Goal: Register for event/course: Sign up to attend an event or enroll in a course

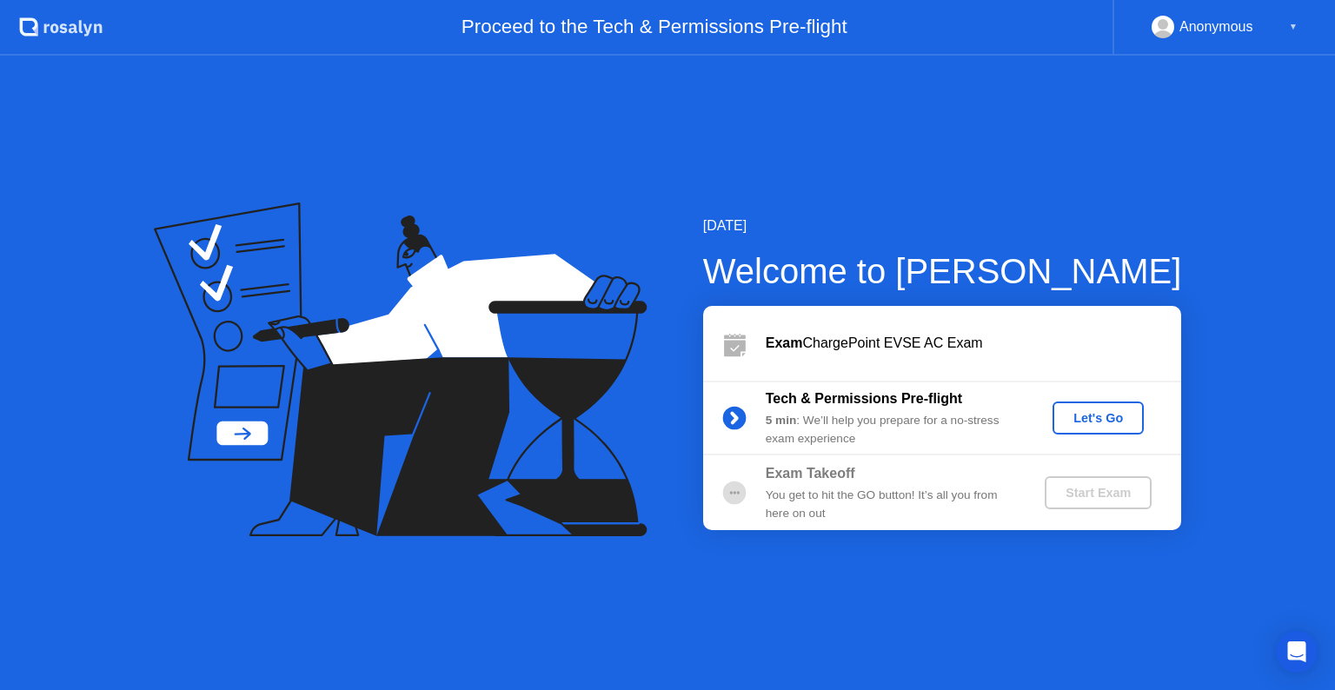
click at [1098, 429] on button "Let's Go" at bounding box center [1097, 417] width 91 height 33
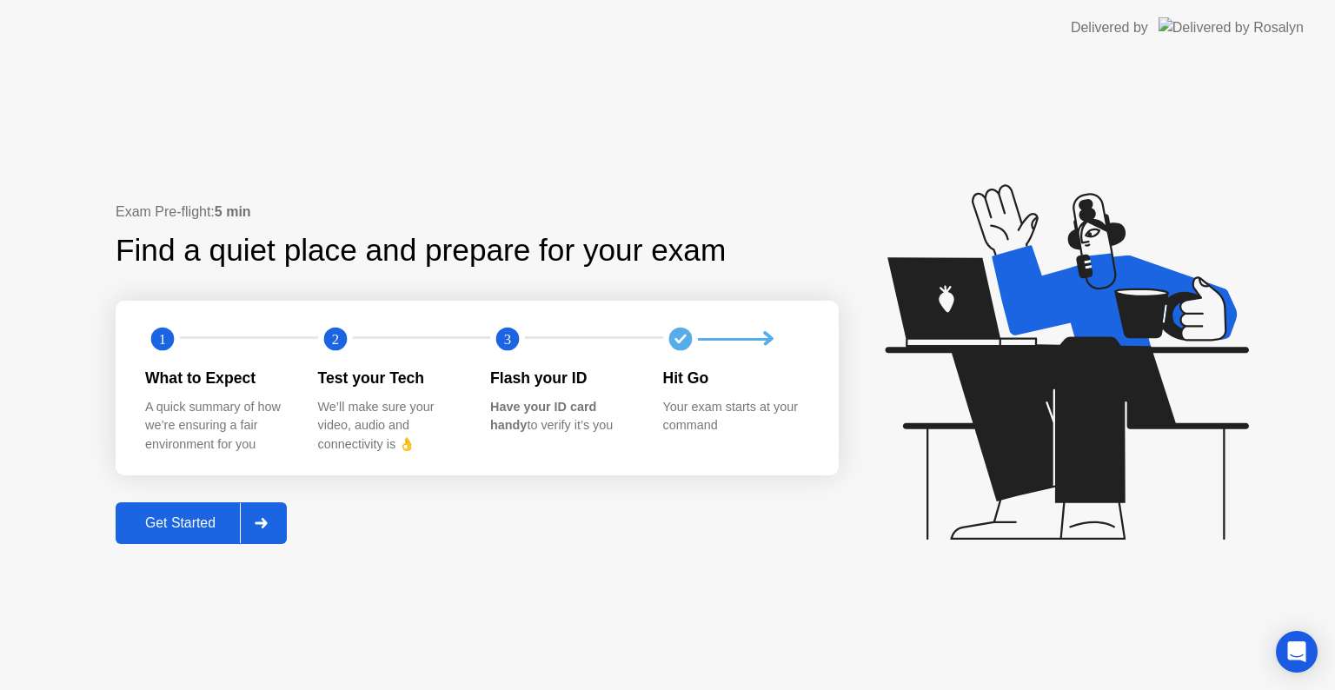
click at [179, 515] on div "Get Started" at bounding box center [180, 523] width 119 height 16
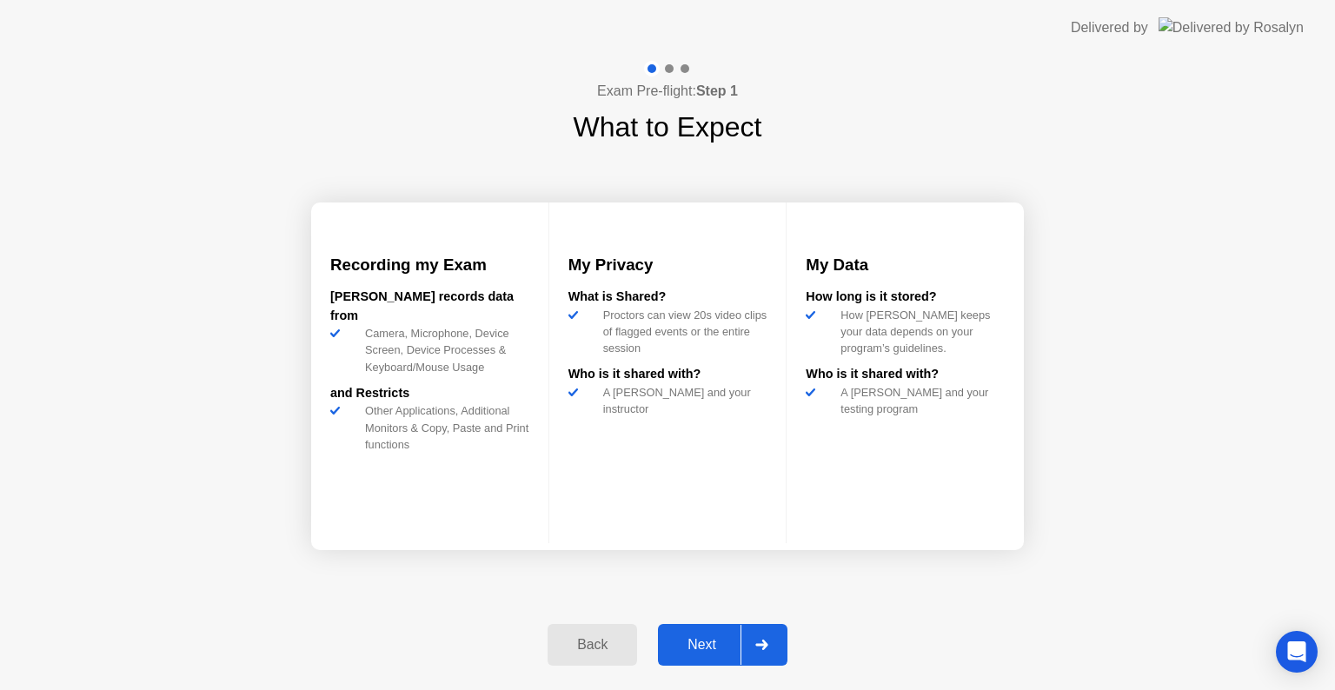
click at [701, 632] on button "Next" at bounding box center [722, 645] width 129 height 42
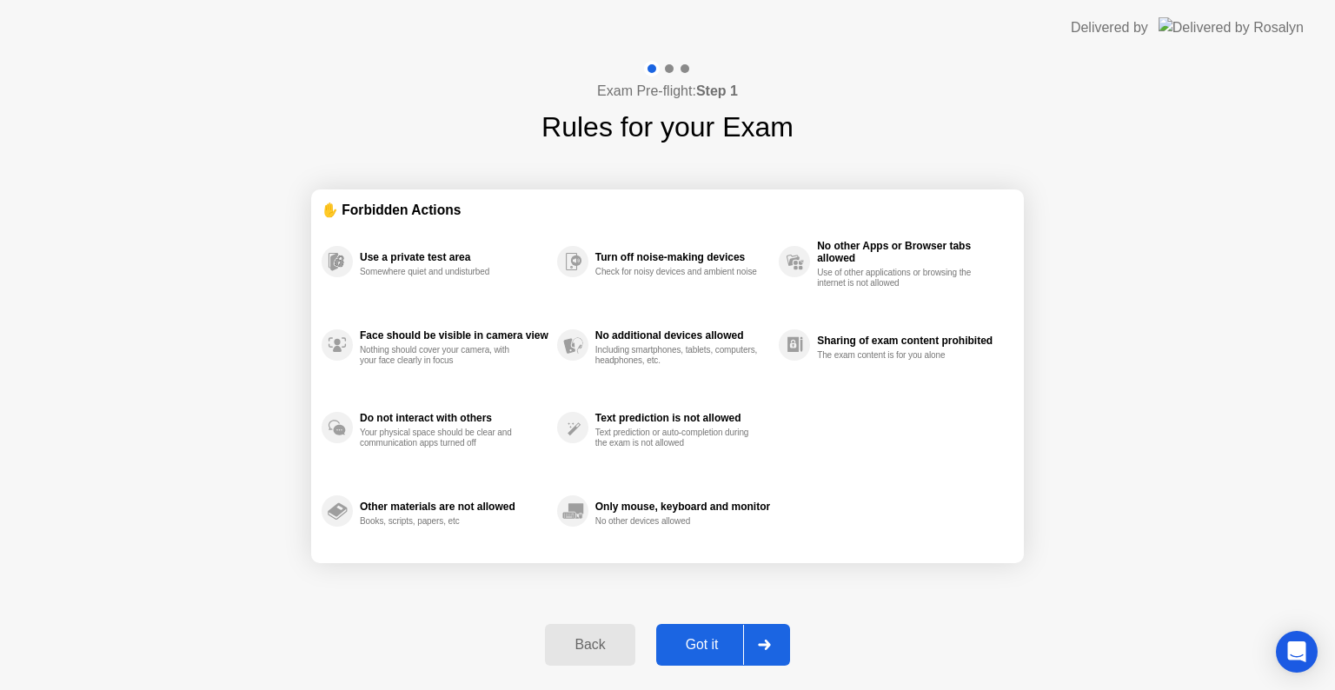
click at [701, 632] on button "Got it" at bounding box center [723, 645] width 134 height 42
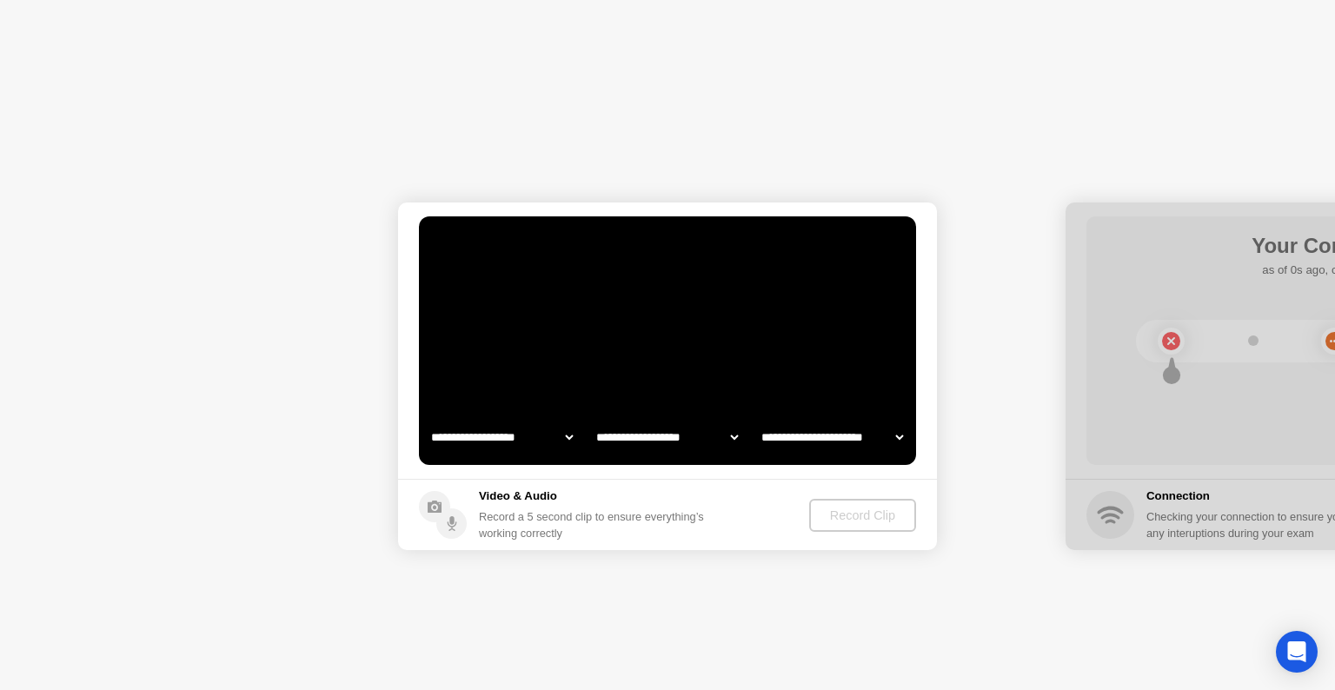
select select "**********"
select select "*******"
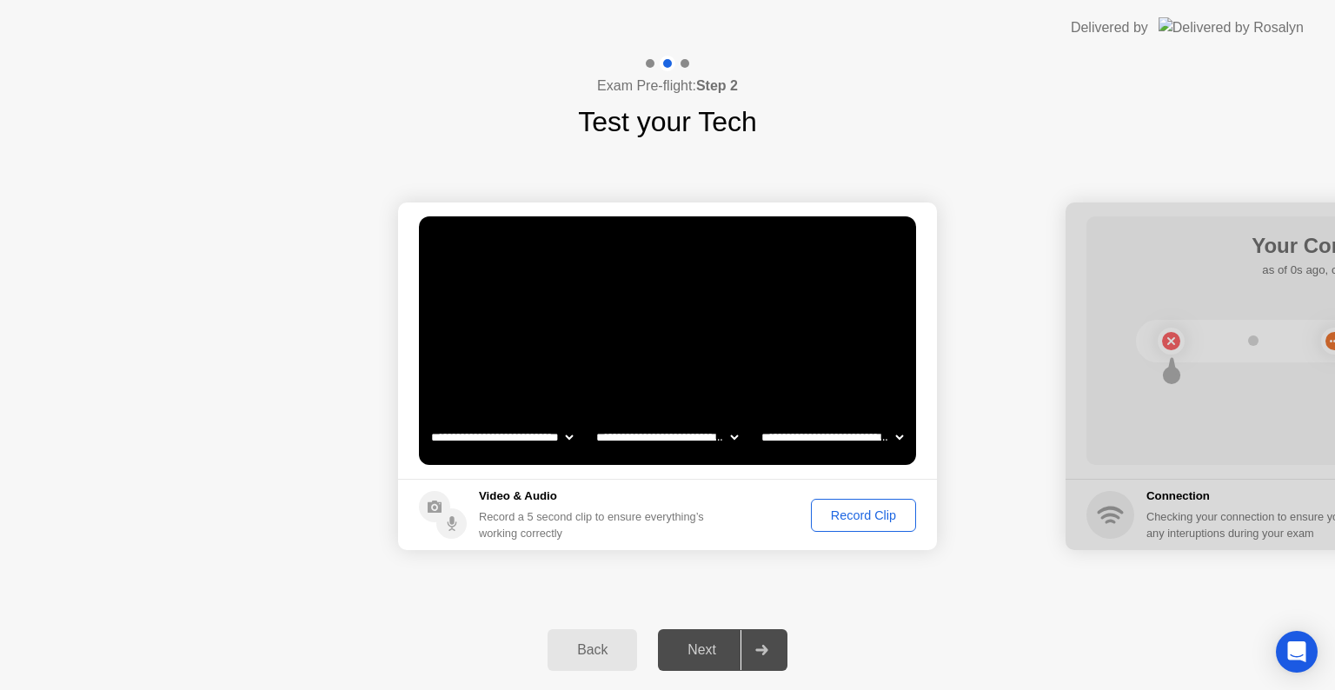
click at [865, 518] on div "Record Clip" at bounding box center [863, 515] width 93 height 14
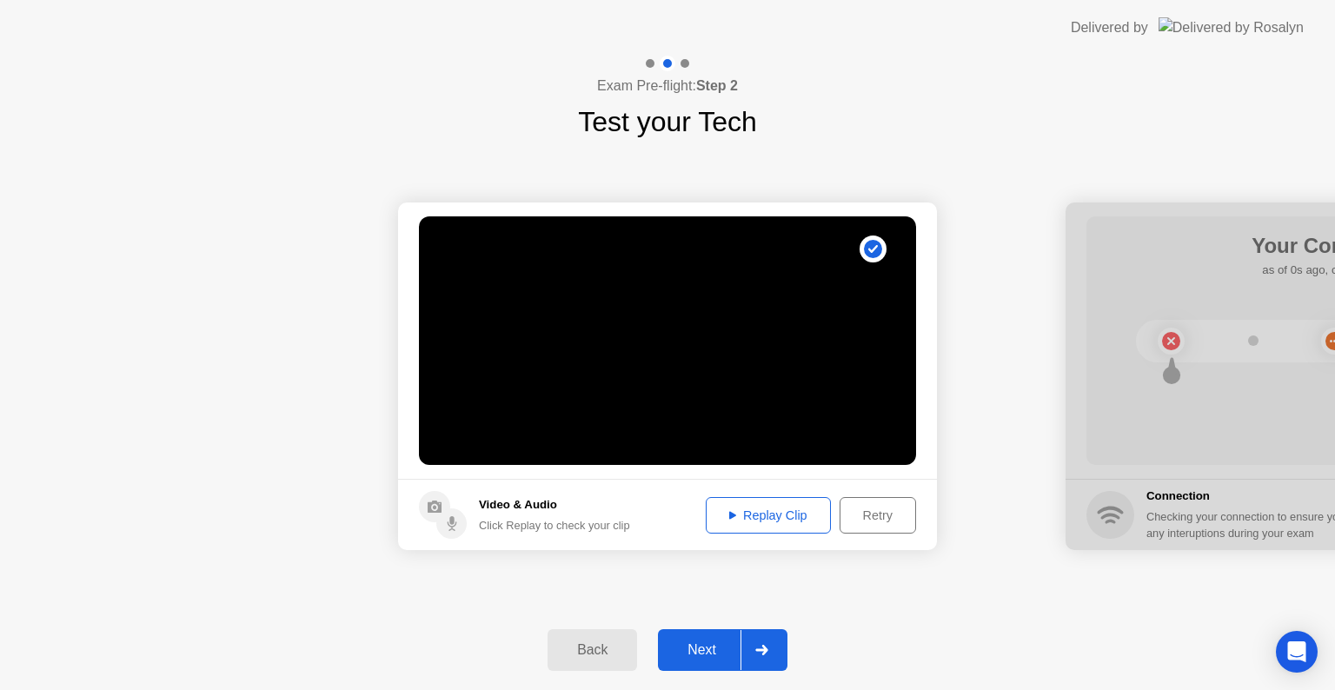
click at [776, 521] on div "Replay Clip" at bounding box center [768, 515] width 113 height 14
click at [692, 652] on div "Next" at bounding box center [701, 650] width 77 height 16
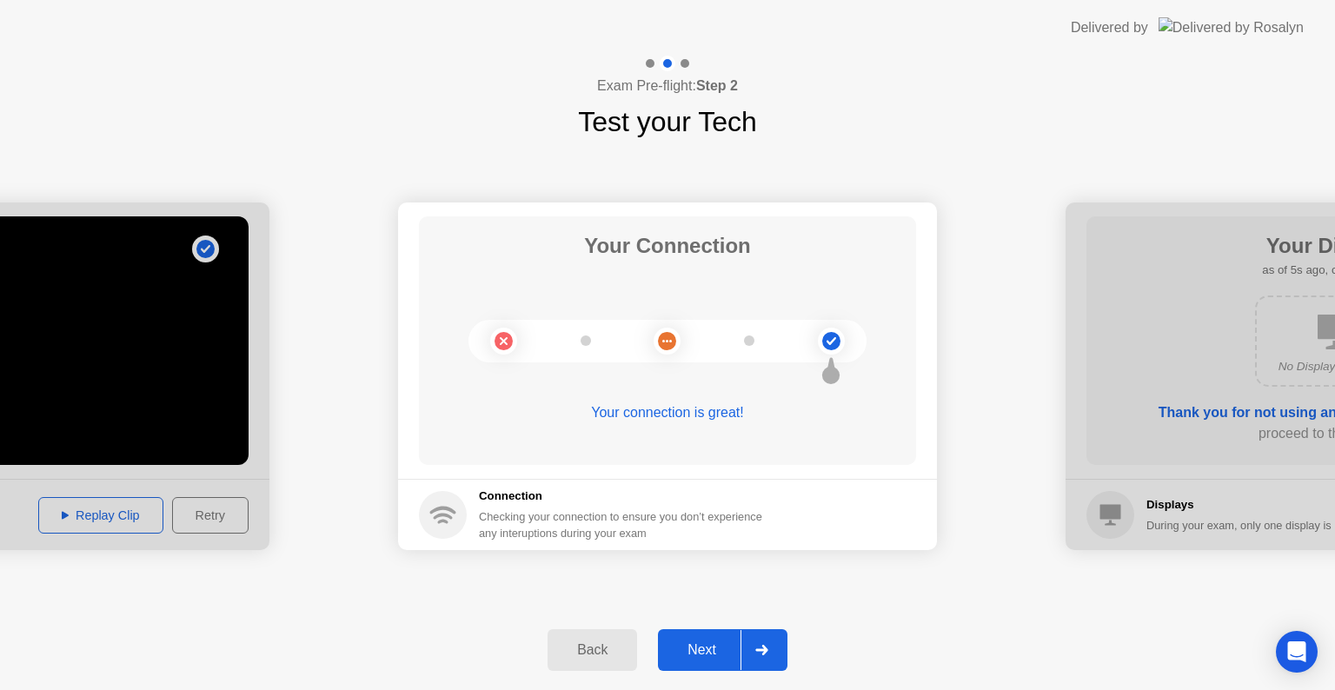
click at [692, 650] on div "Next" at bounding box center [701, 650] width 77 height 16
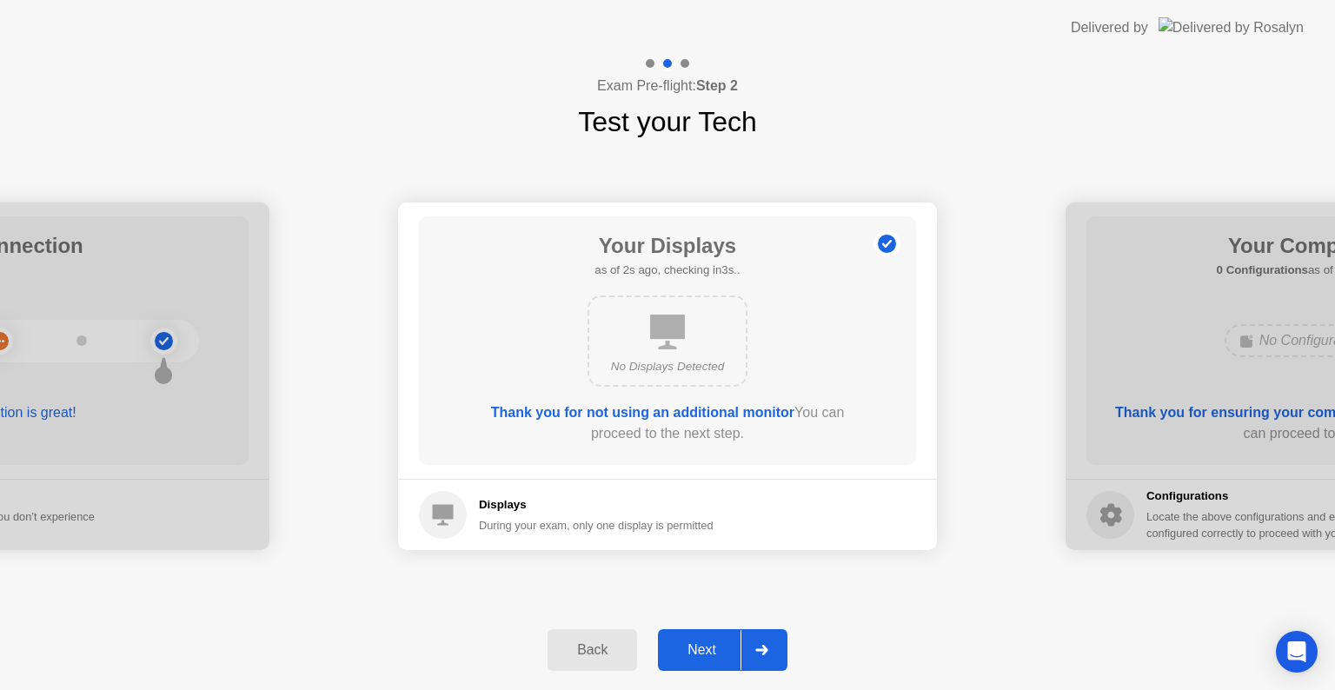
click at [692, 650] on div "Next" at bounding box center [701, 650] width 77 height 16
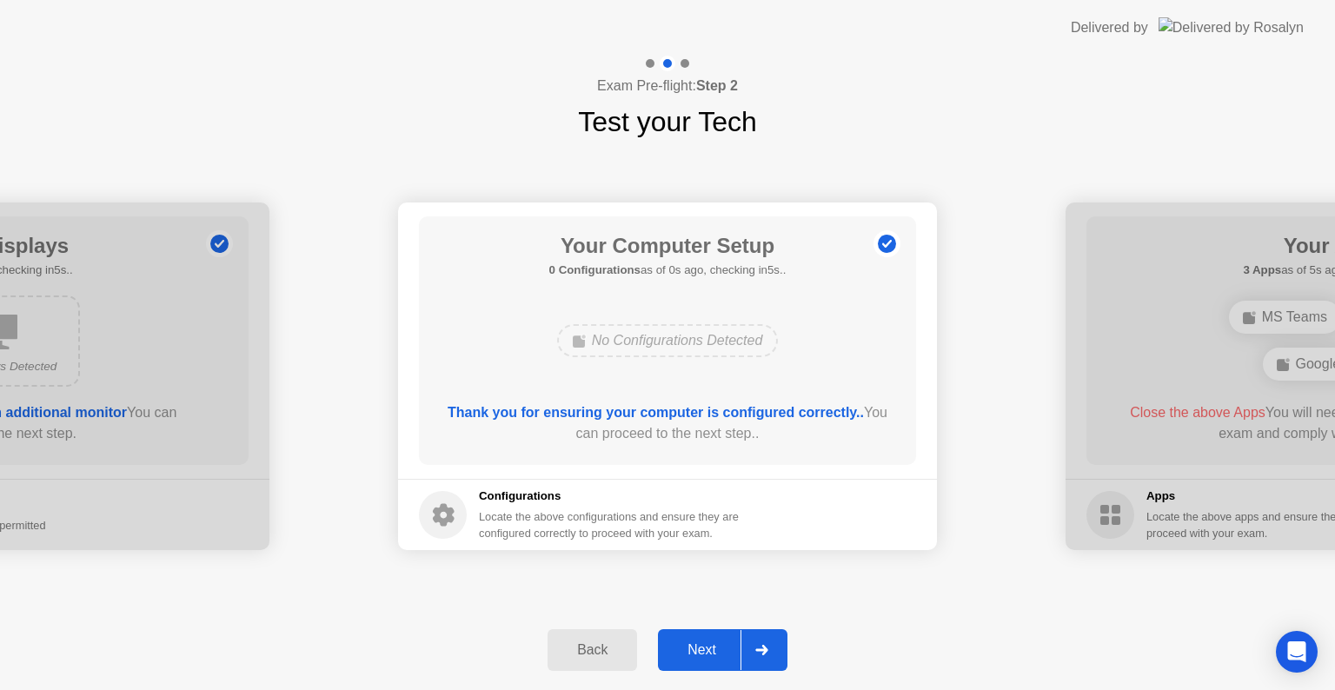
click at [692, 650] on div "Next" at bounding box center [701, 650] width 77 height 16
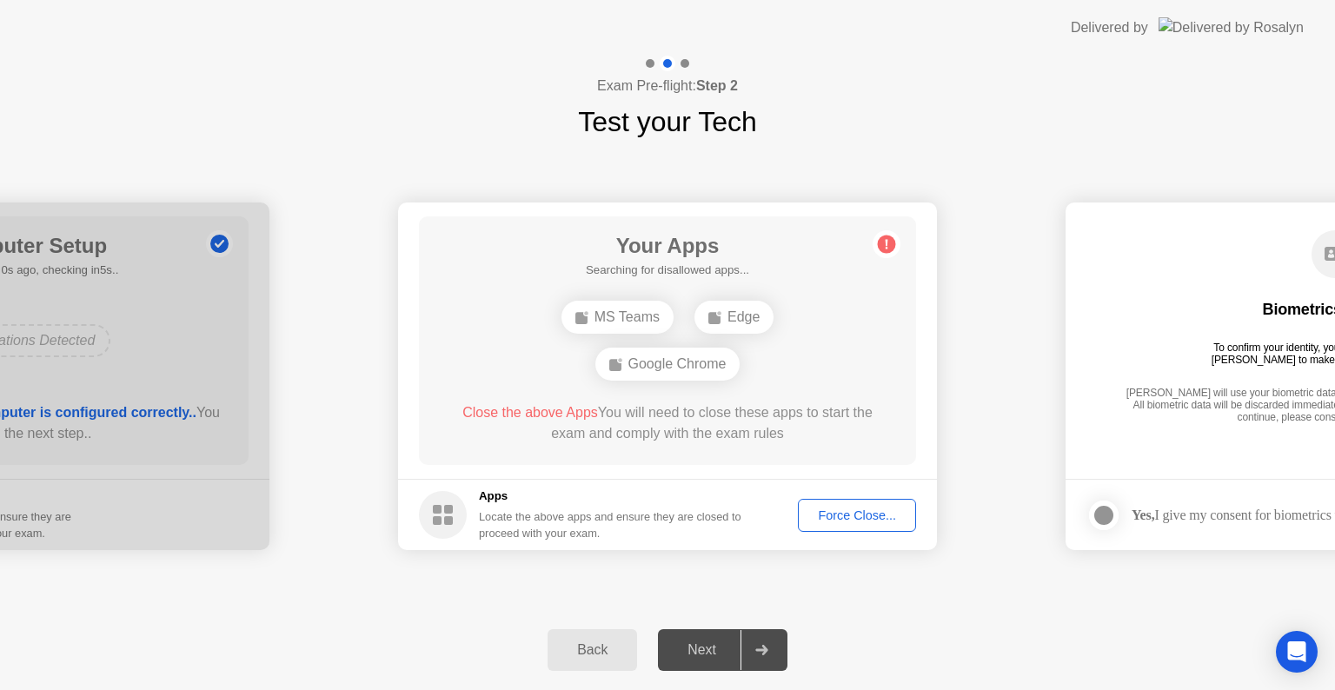
click at [833, 520] on div "Force Close..." at bounding box center [857, 515] width 106 height 14
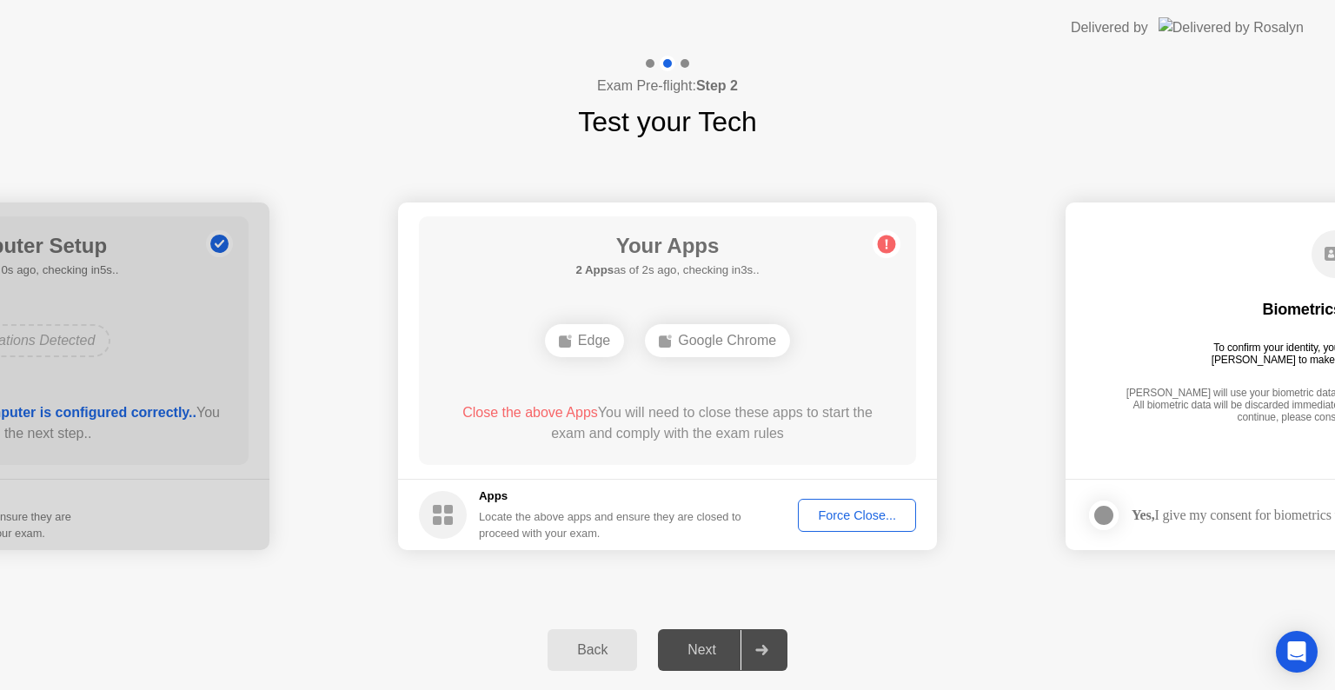
click at [851, 524] on button "Force Close..." at bounding box center [857, 515] width 118 height 33
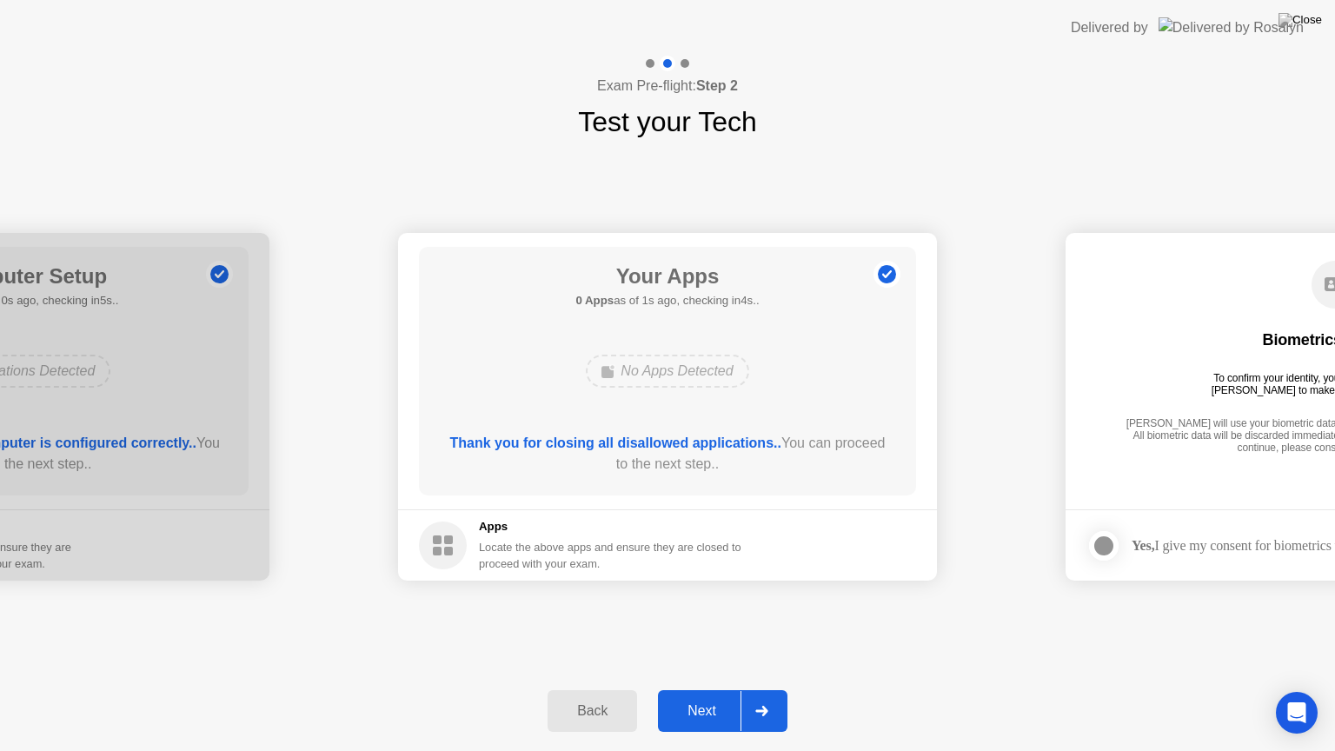
click at [709, 689] on div "Next" at bounding box center [701, 711] width 77 height 16
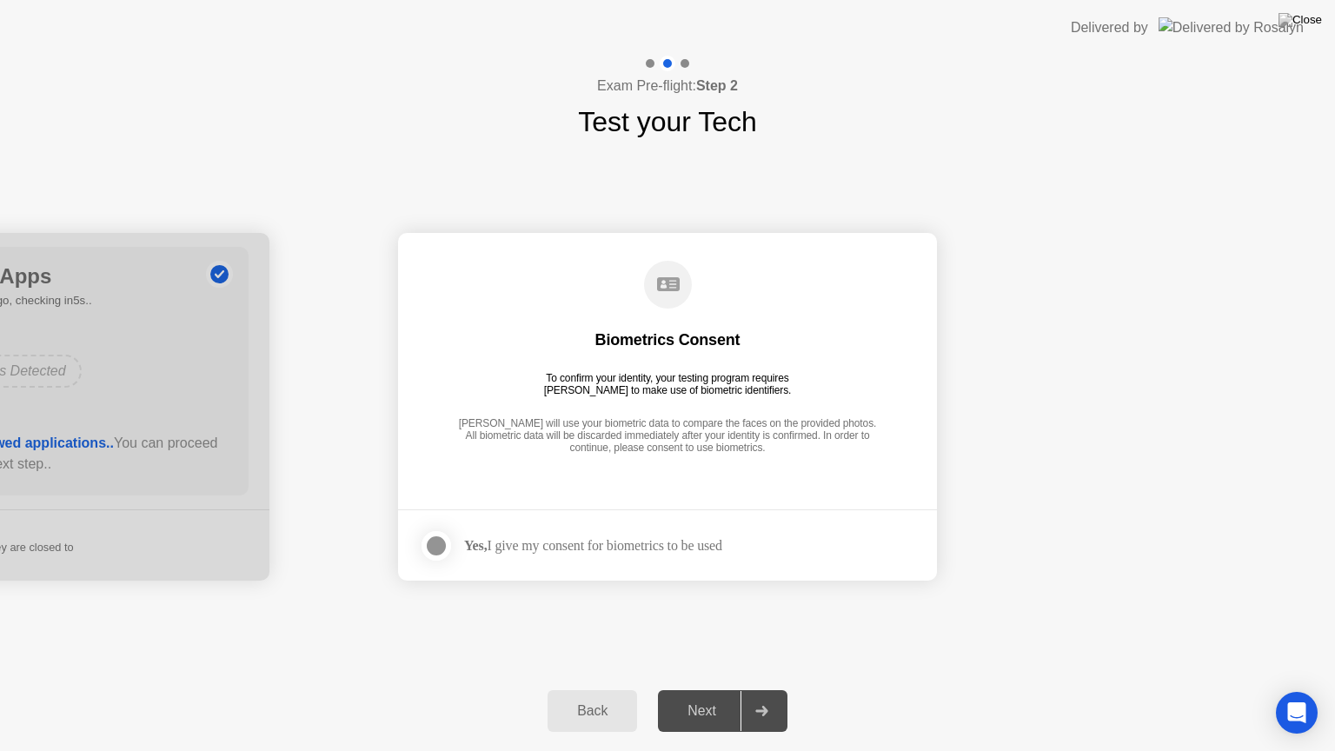
click at [438, 547] on div at bounding box center [436, 545] width 21 height 21
click at [689, 689] on div "Next" at bounding box center [701, 711] width 77 height 16
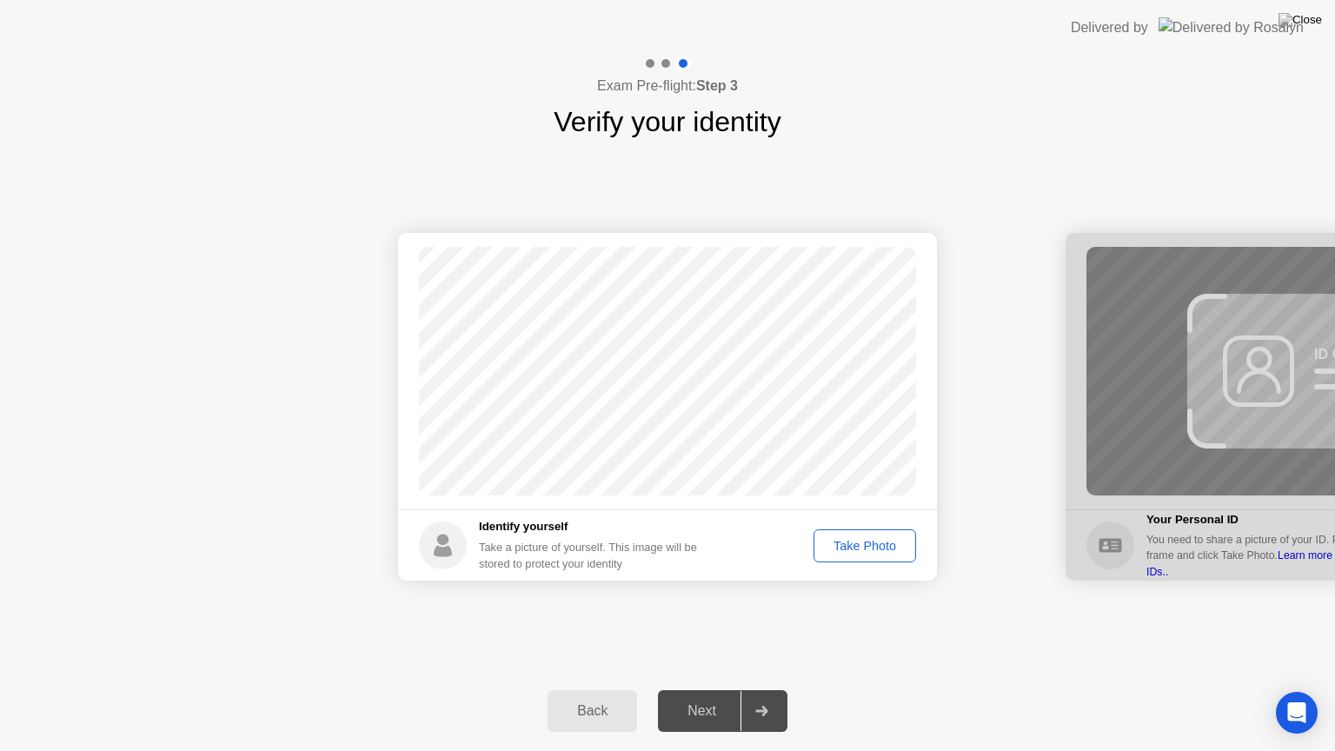
click at [840, 544] on div "Take Photo" at bounding box center [864, 546] width 90 height 14
click at [711, 689] on div "Next" at bounding box center [701, 711] width 77 height 16
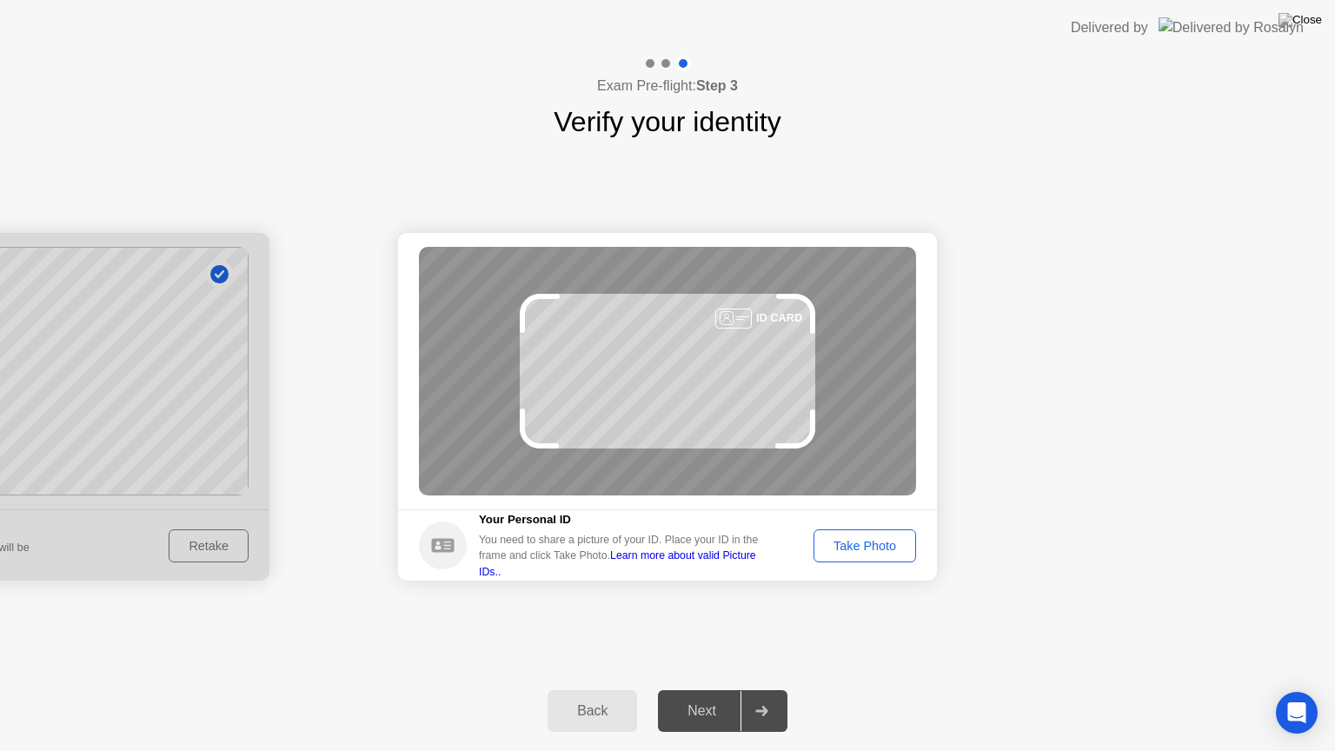
click at [867, 550] on div "Take Photo" at bounding box center [864, 546] width 90 height 14
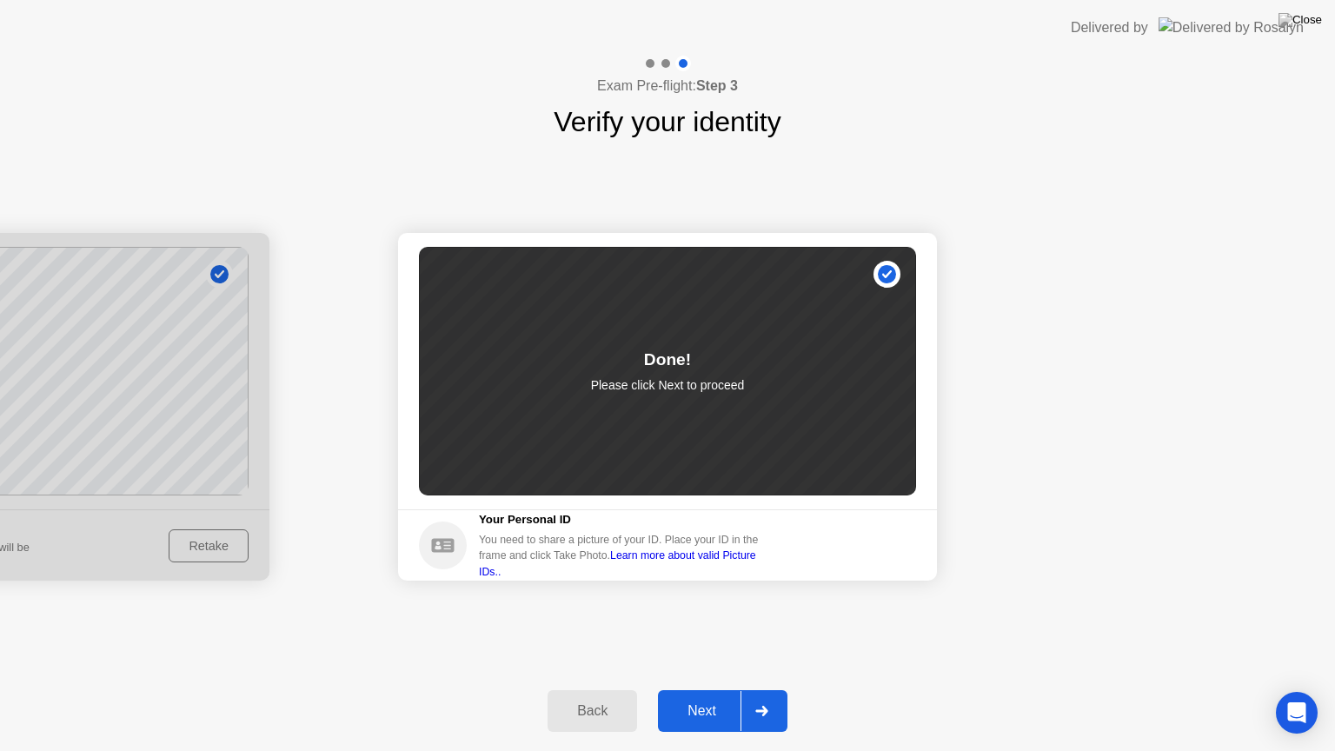
click at [703, 689] on div "Next" at bounding box center [701, 711] width 77 height 16
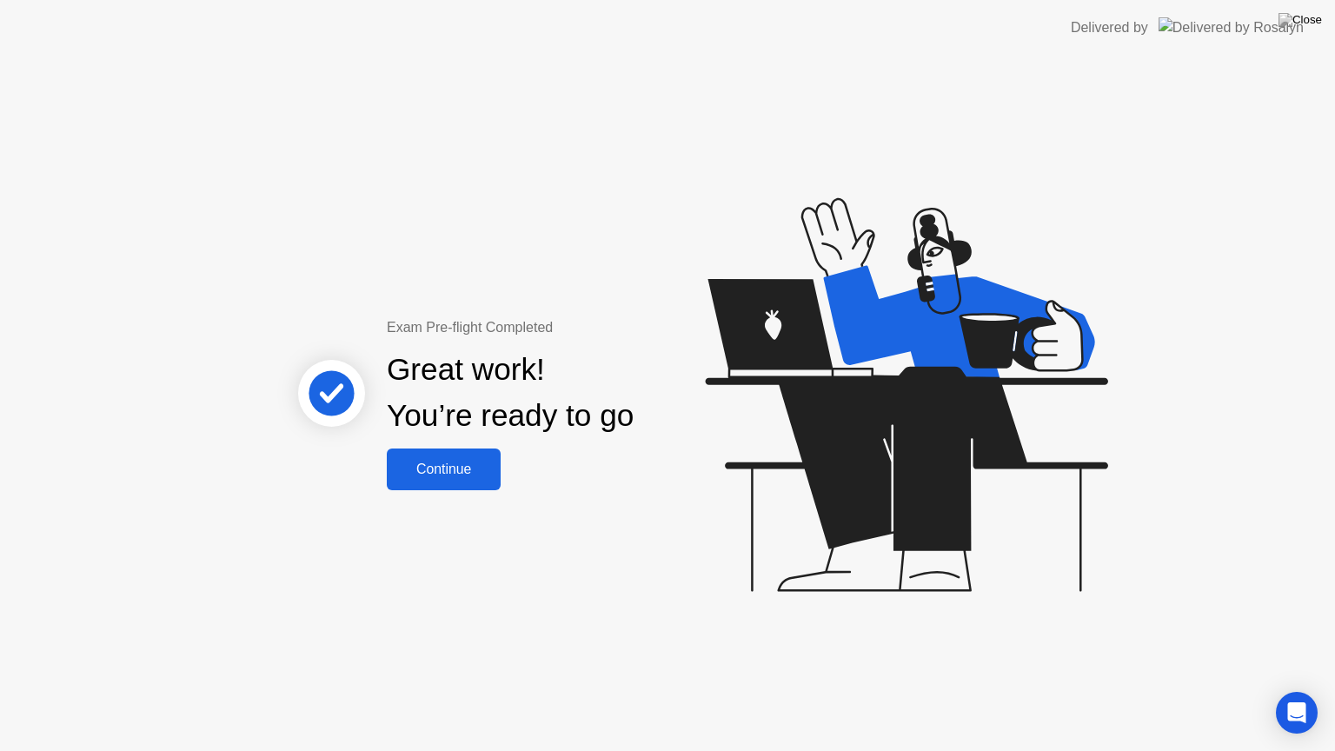
click at [424, 472] on div "Continue" at bounding box center [443, 469] width 103 height 16
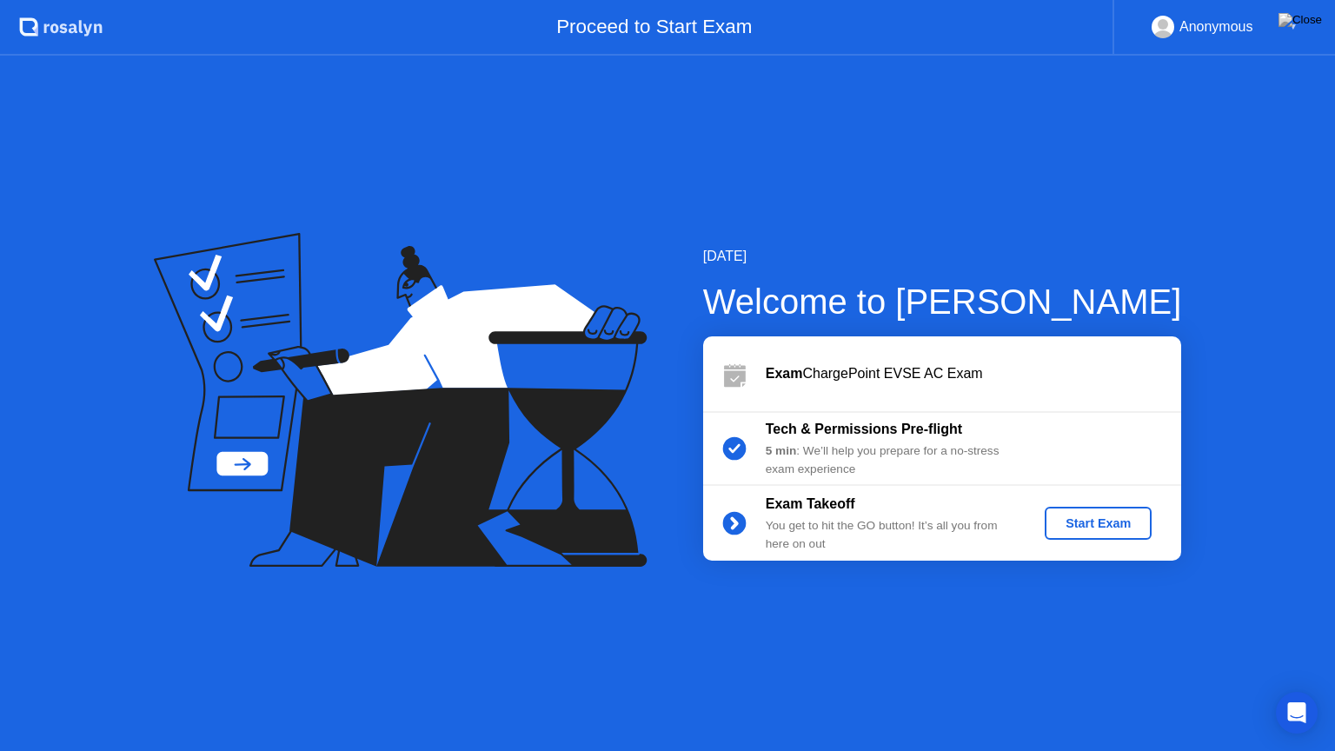
click at [1116, 525] on div "Start Exam" at bounding box center [1097, 523] width 93 height 14
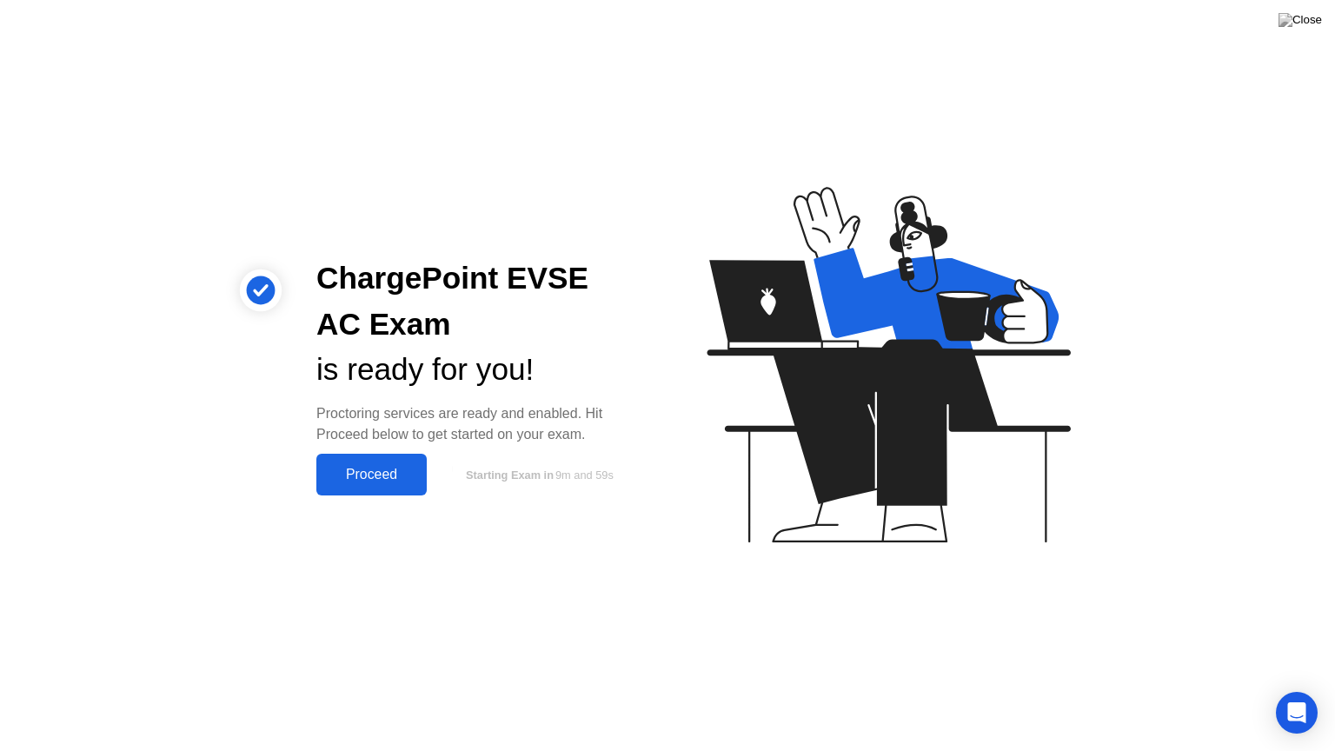
click at [358, 482] on div "Proceed" at bounding box center [371, 475] width 100 height 16
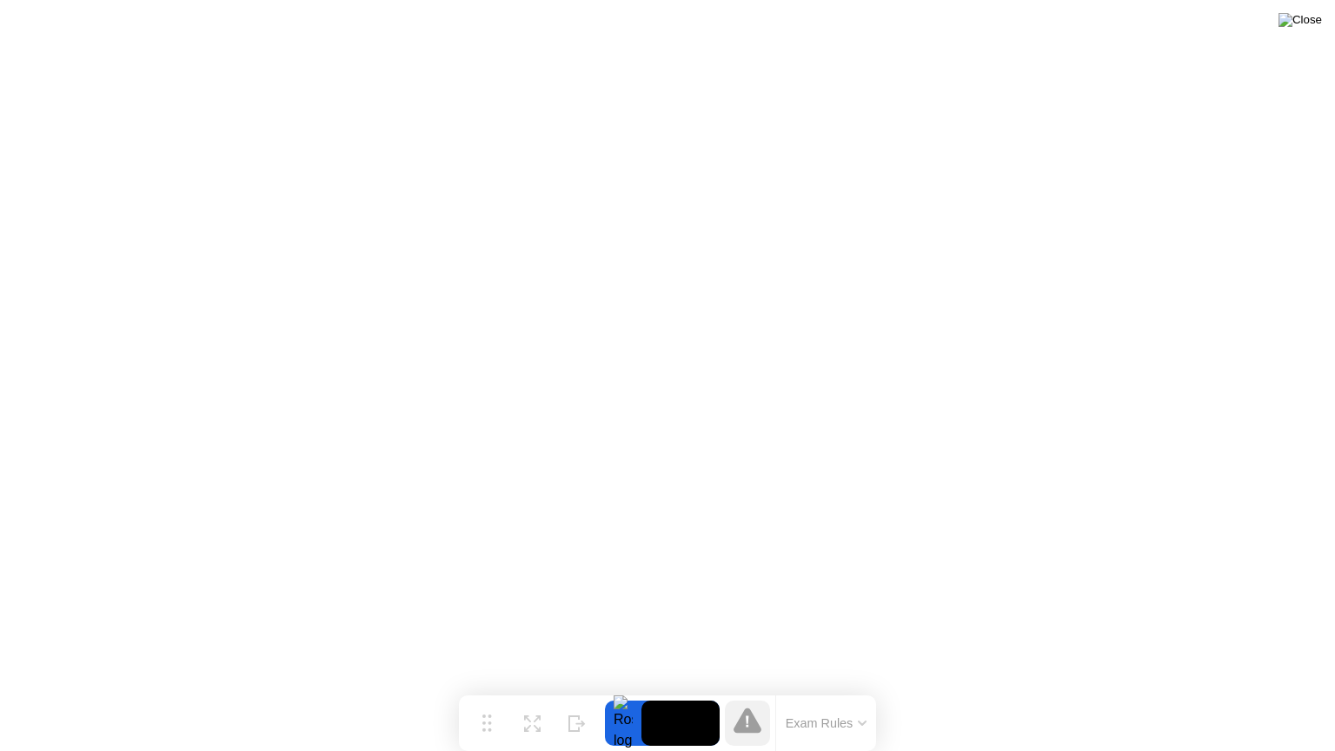
click at [1315, 27] on img at bounding box center [1299, 20] width 43 height 14
